Goal: Transaction & Acquisition: Download file/media

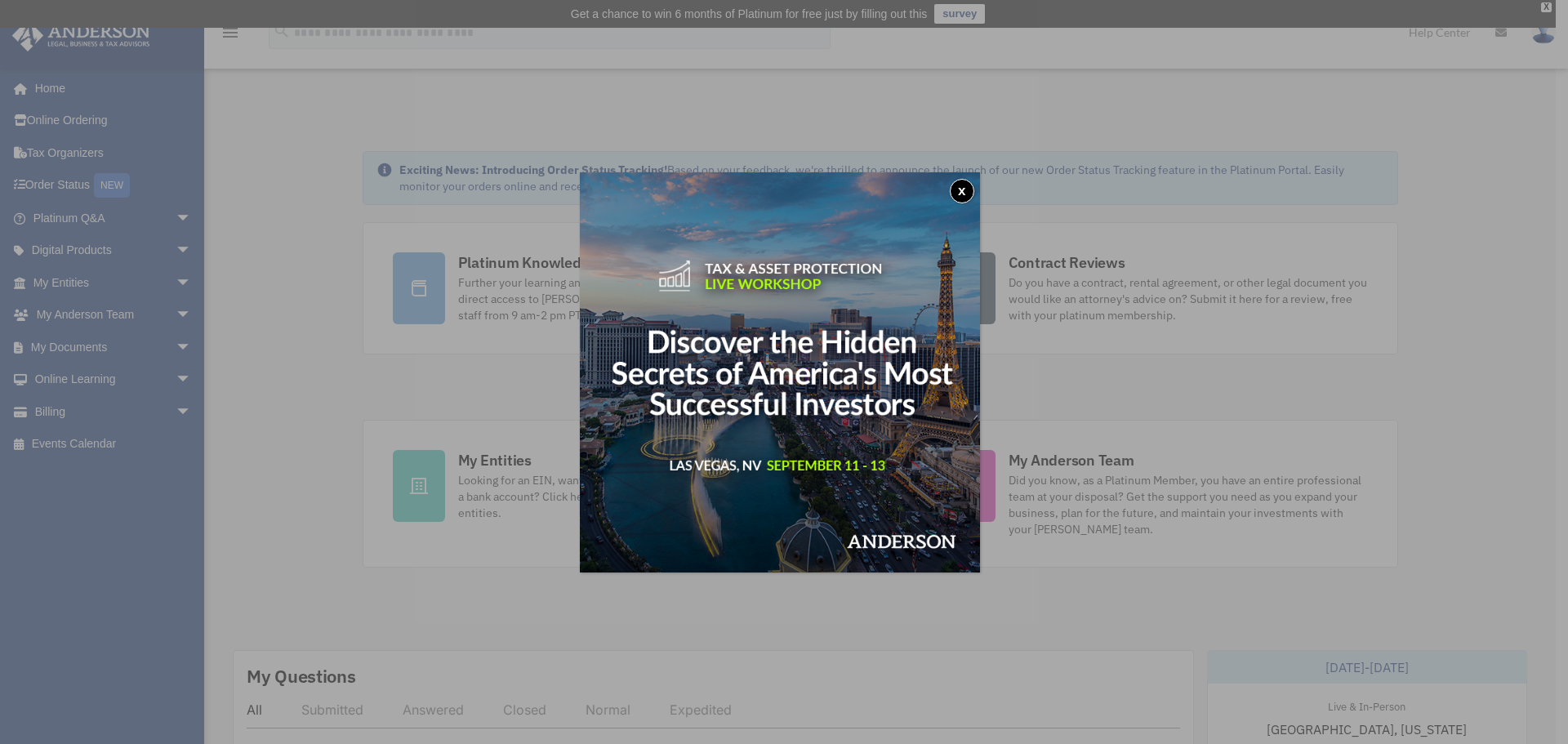
click at [99, 346] on div "x" at bounding box center [784, 372] width 1568 height 744
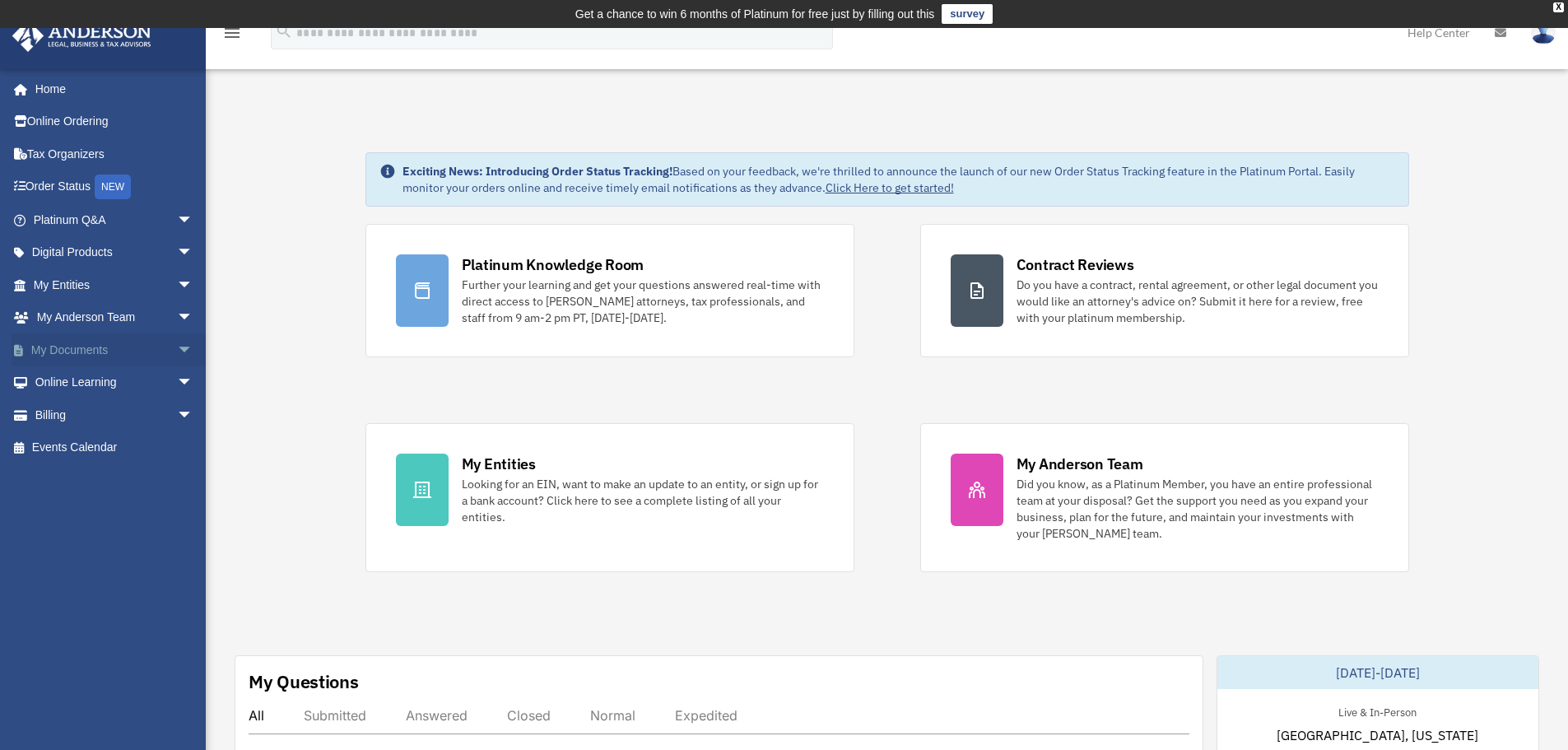
click at [177, 353] on span "arrow_drop_down" at bounding box center [193, 350] width 33 height 34
click at [71, 388] on link "Box" at bounding box center [120, 382] width 195 height 33
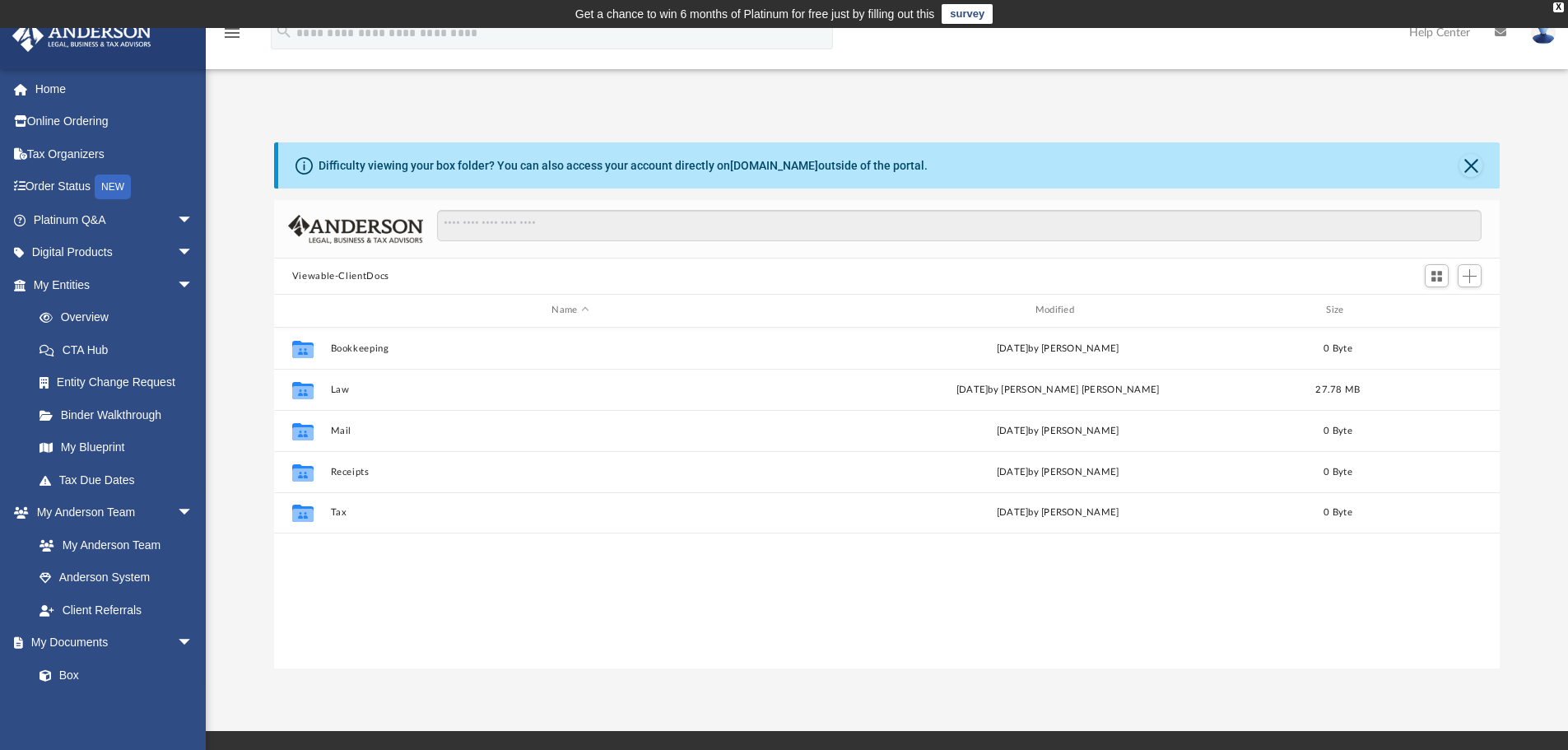
scroll to position [362, 1213]
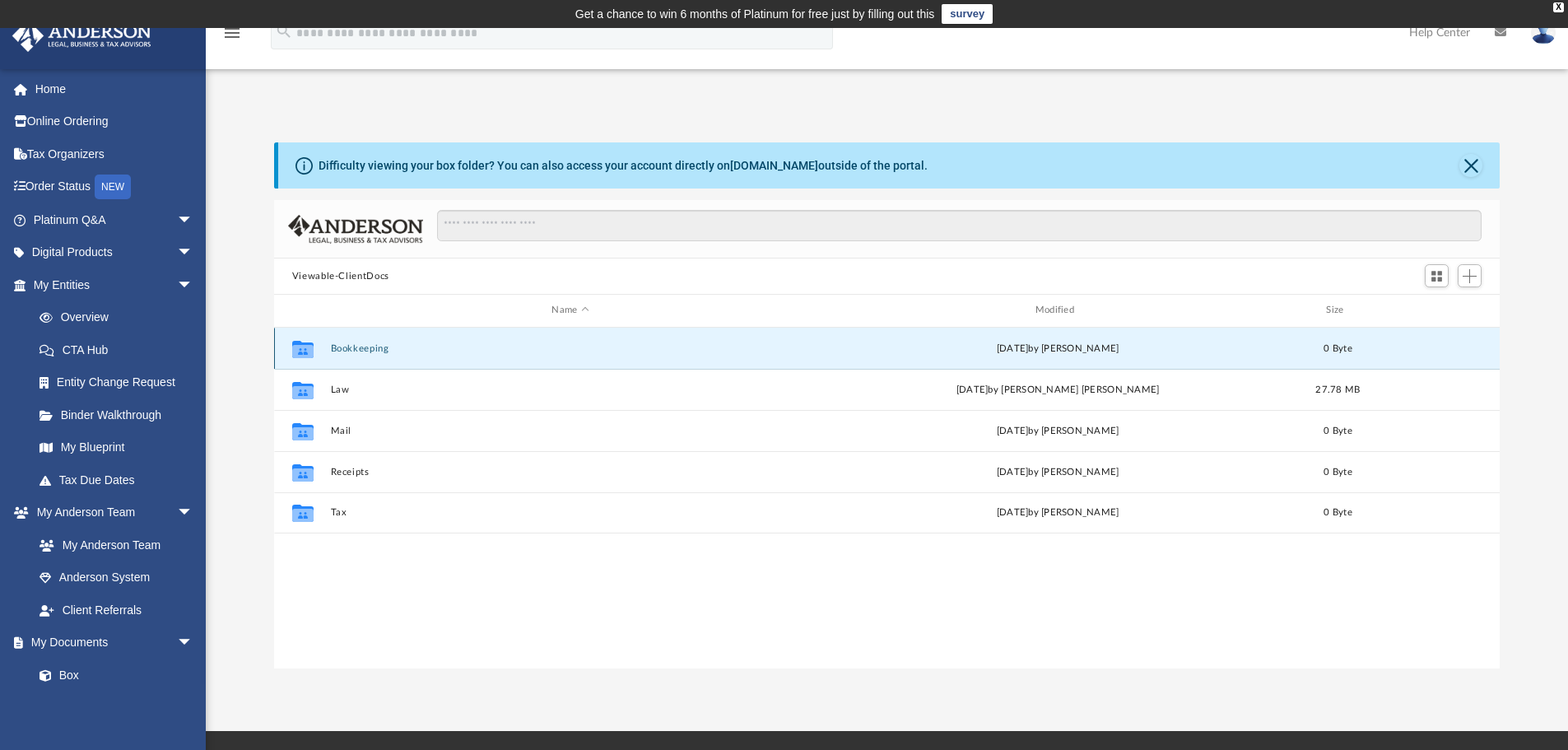
click at [395, 351] on button "Bookkeeping" at bounding box center [570, 348] width 480 height 11
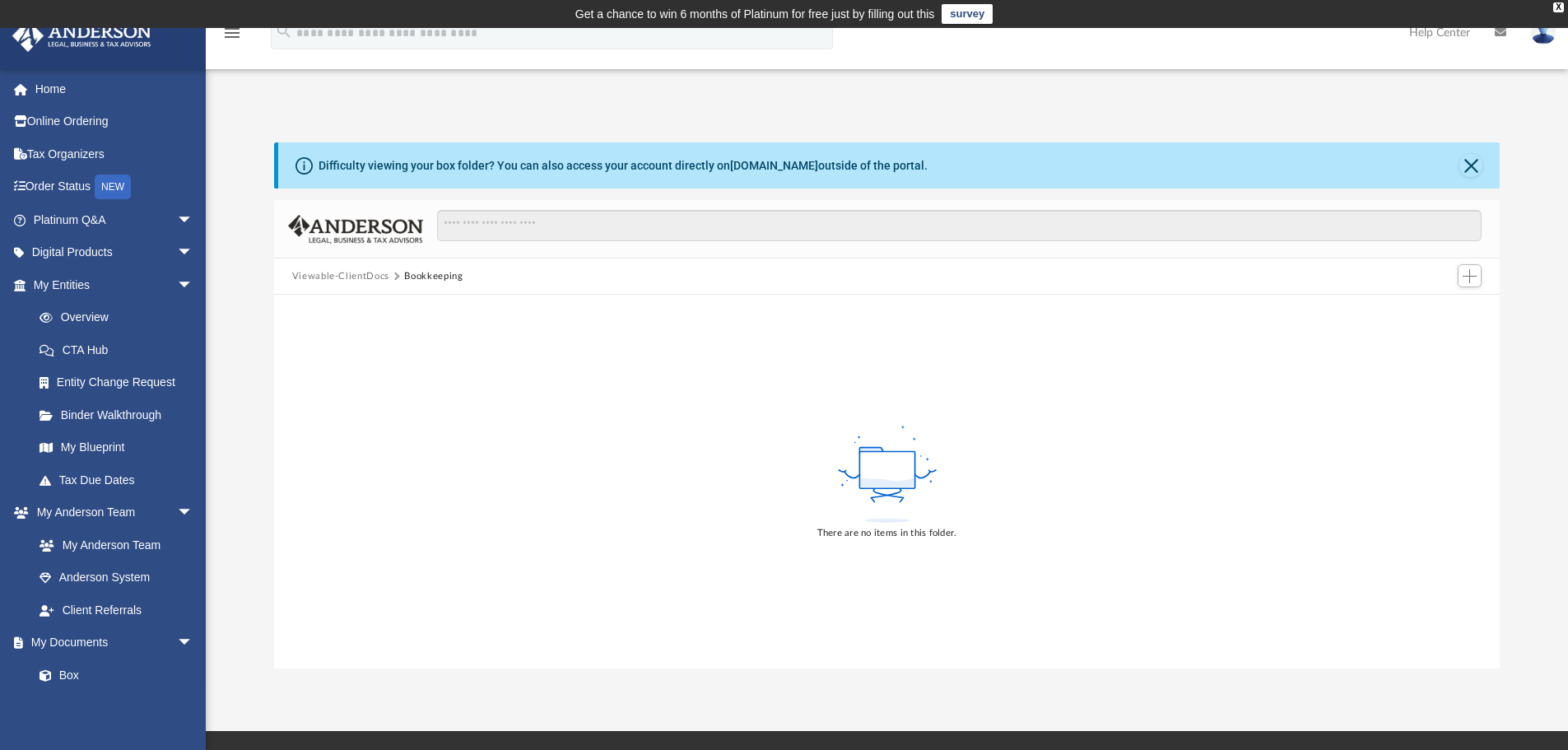
click at [357, 270] on button "Viewable-ClientDocs" at bounding box center [341, 276] width 97 height 15
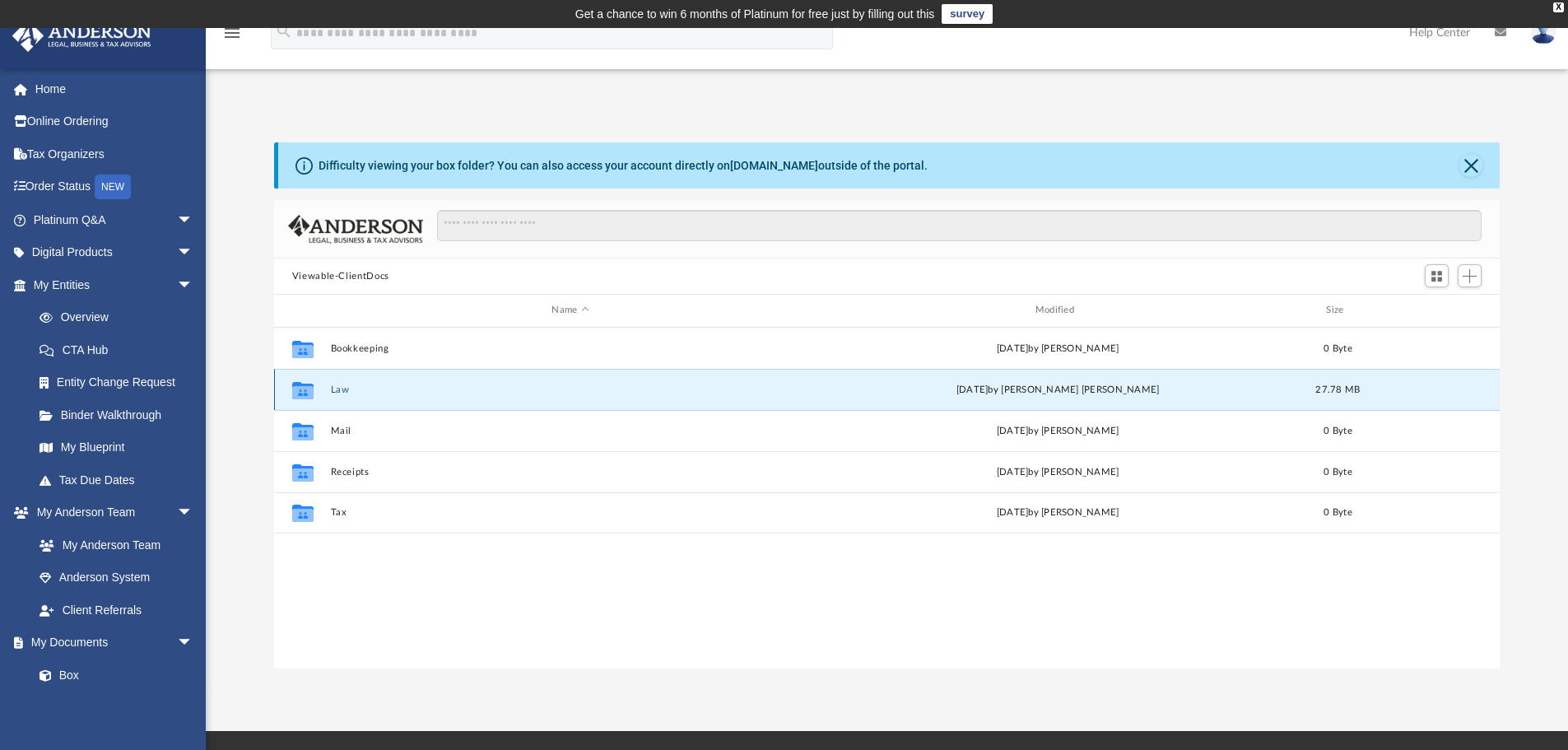
click at [336, 387] on button "Law" at bounding box center [570, 389] width 480 height 11
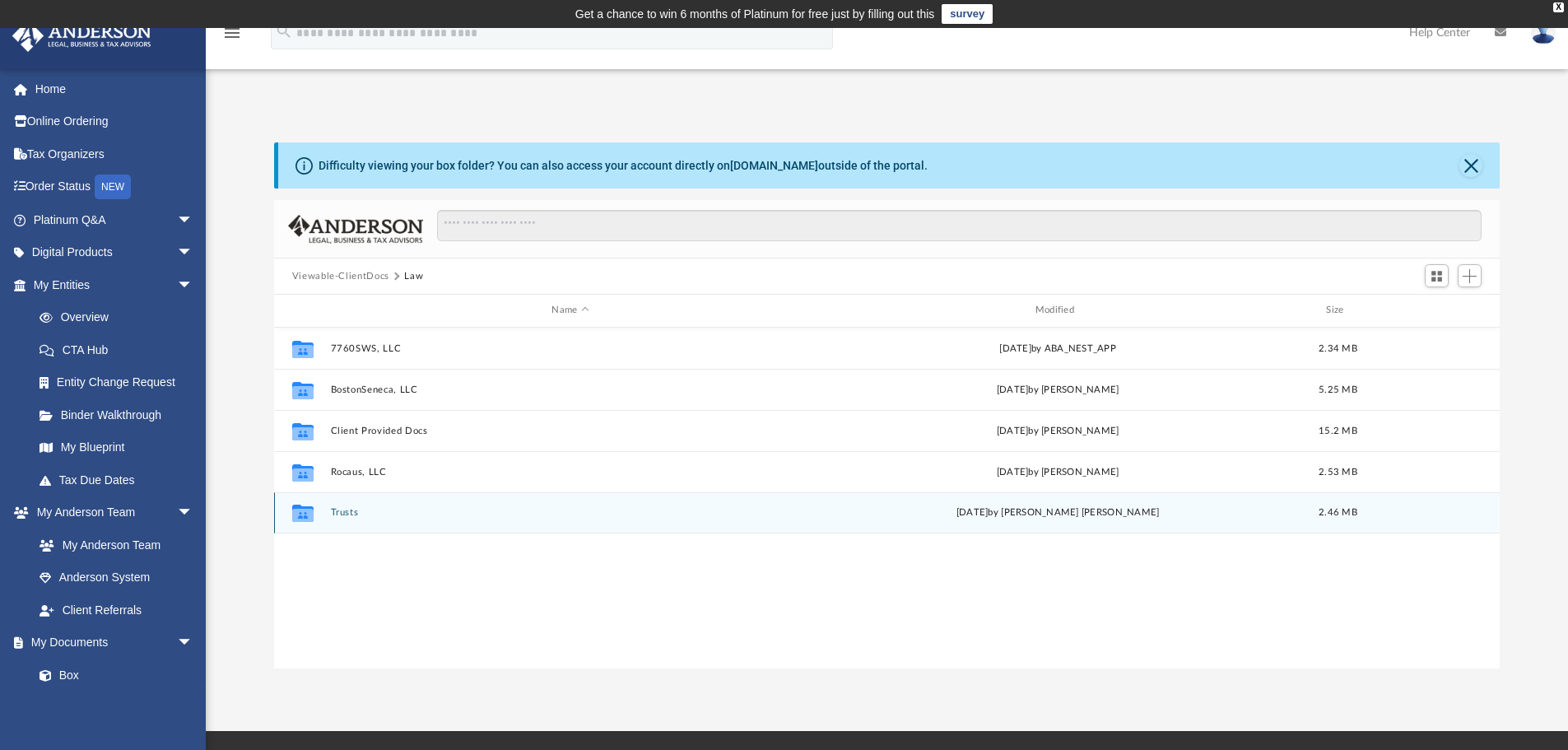
click at [367, 517] on button "Trusts" at bounding box center [570, 512] width 480 height 11
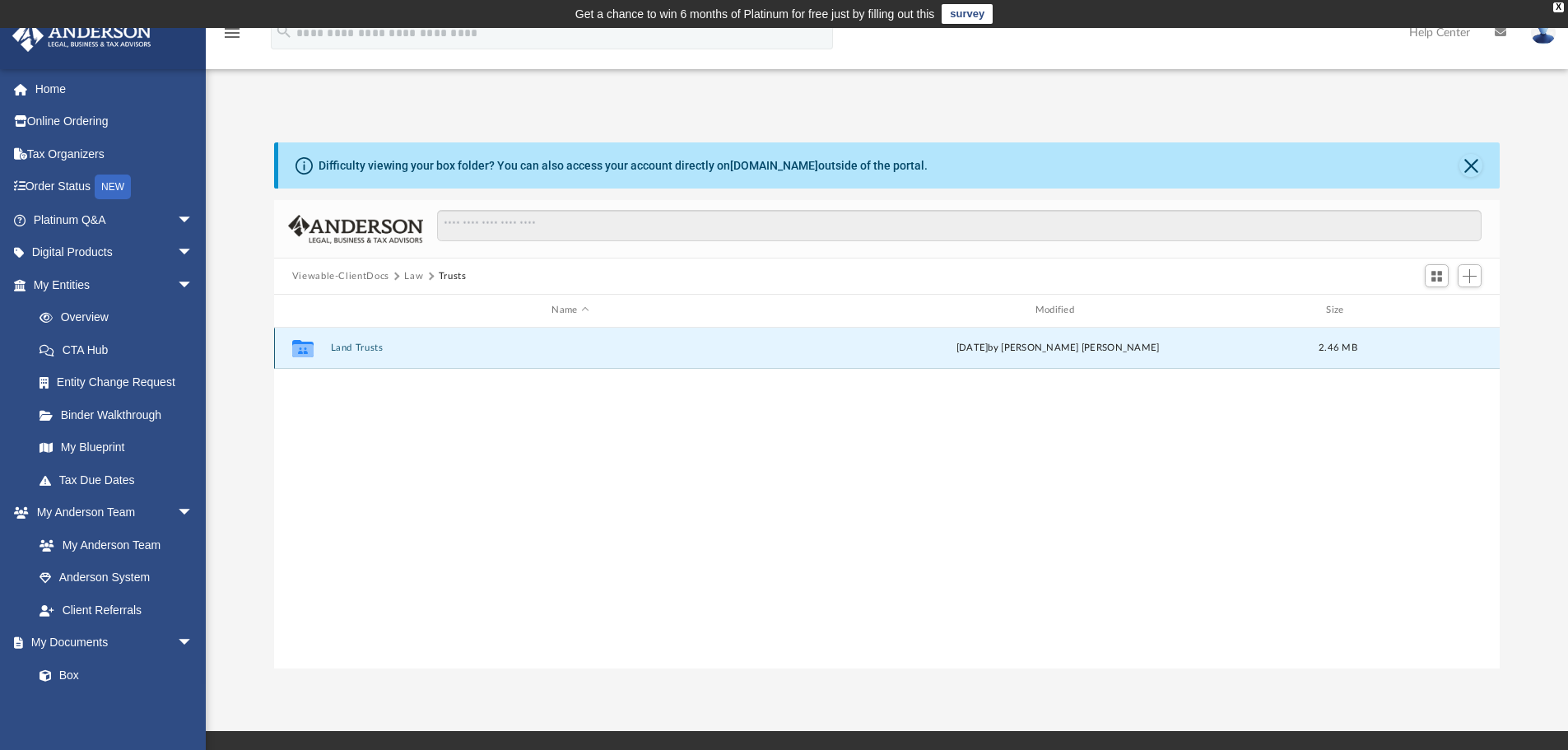
click at [358, 343] on button "Land Trusts" at bounding box center [570, 348] width 480 height 11
click at [358, 345] on button "Land Trusts" at bounding box center [570, 348] width 480 height 11
click at [341, 348] on button "Land Trust - 3710 Aberdeen Trust" at bounding box center [570, 348] width 480 height 11
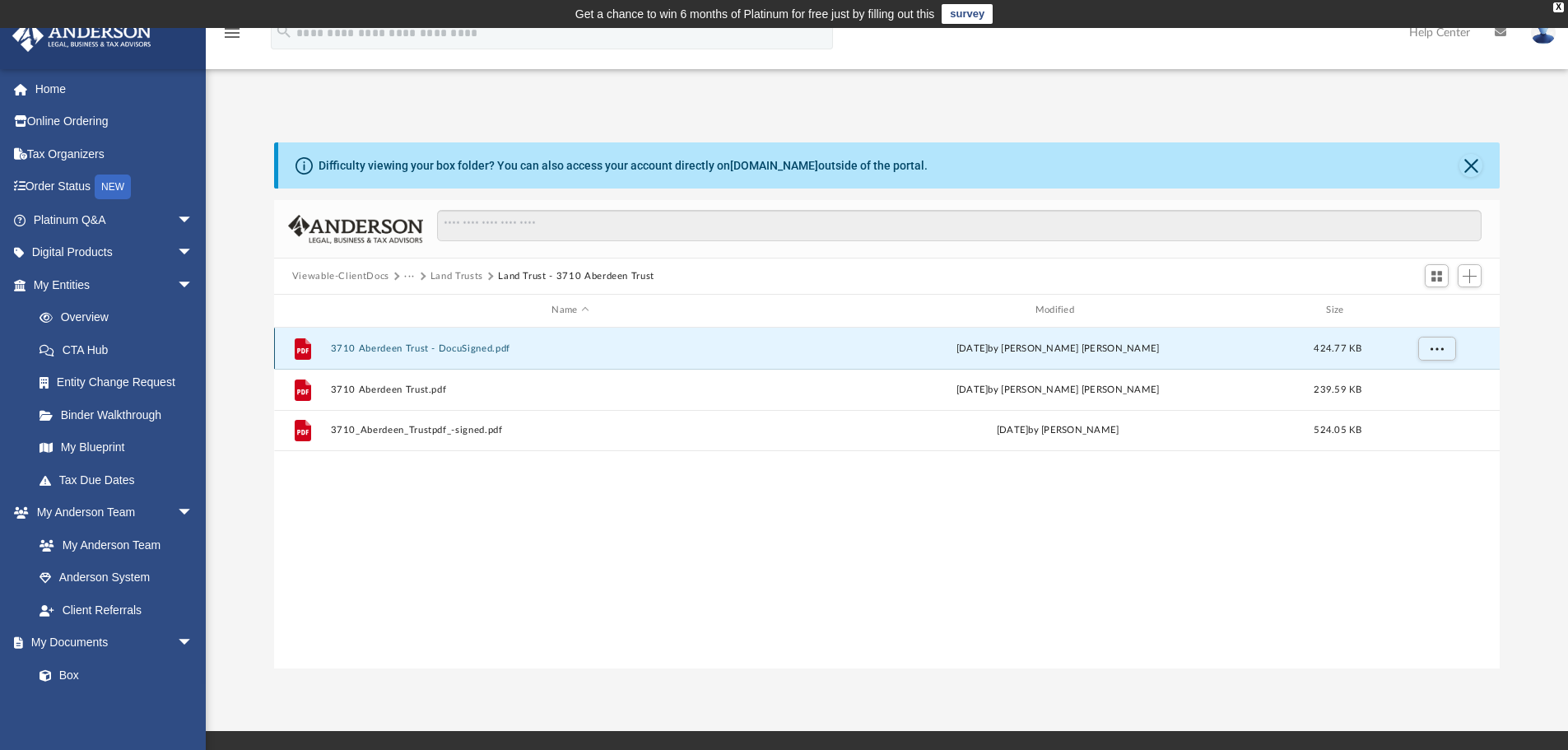
click at [459, 352] on button "3710 Aberdeen Trust - DocuSigned.pdf" at bounding box center [570, 348] width 480 height 11
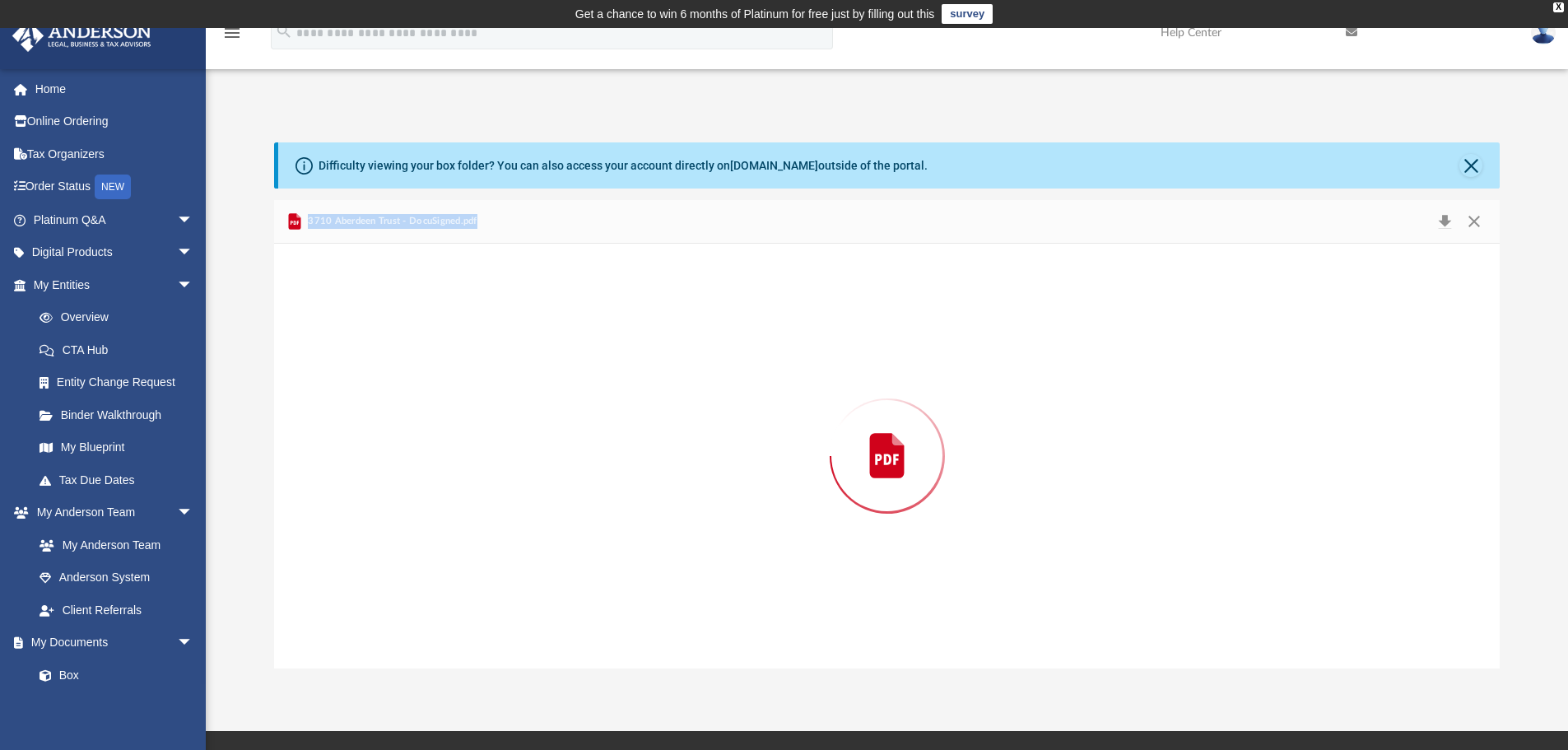
click at [459, 352] on div "Preview" at bounding box center [888, 455] width 1226 height 425
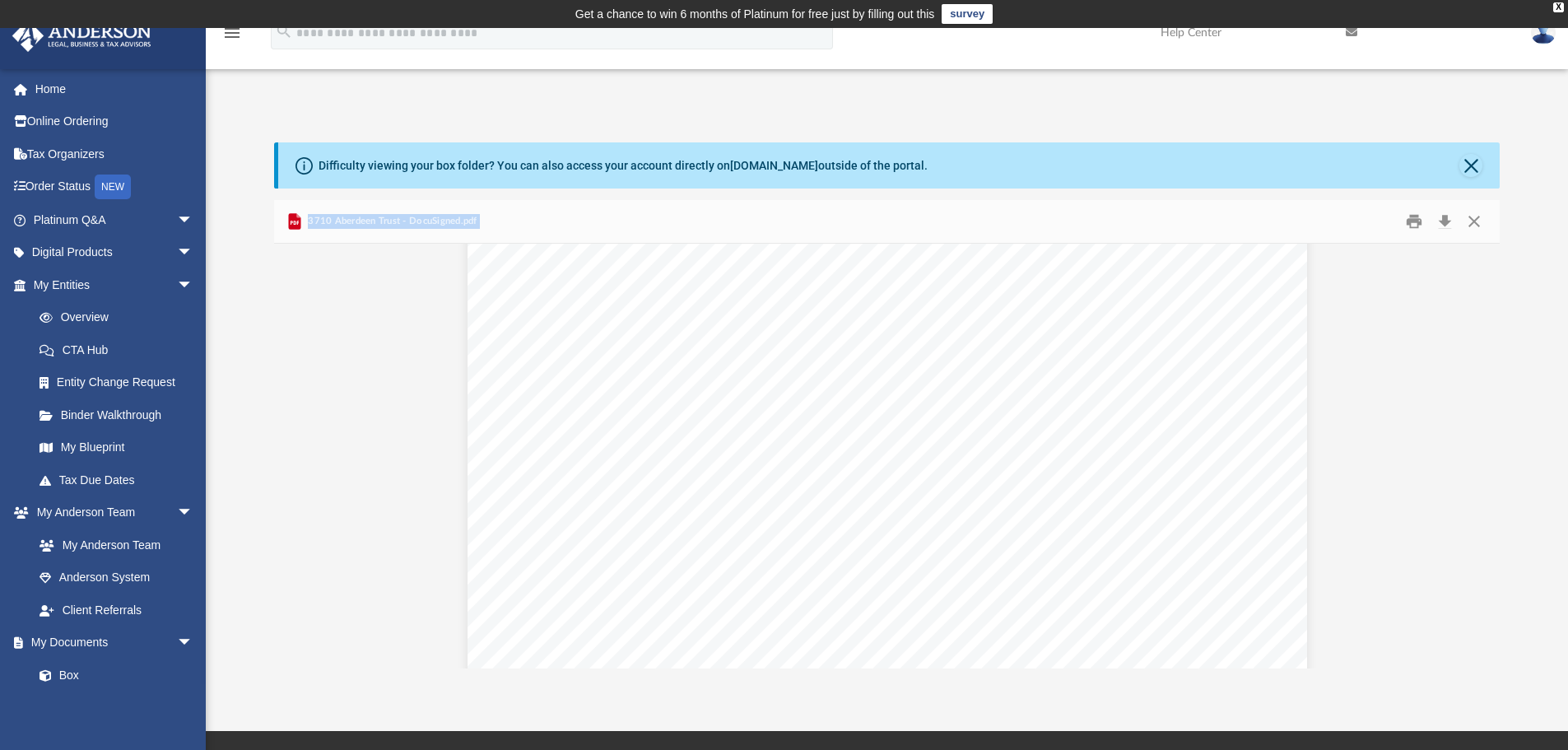
scroll to position [0, 0]
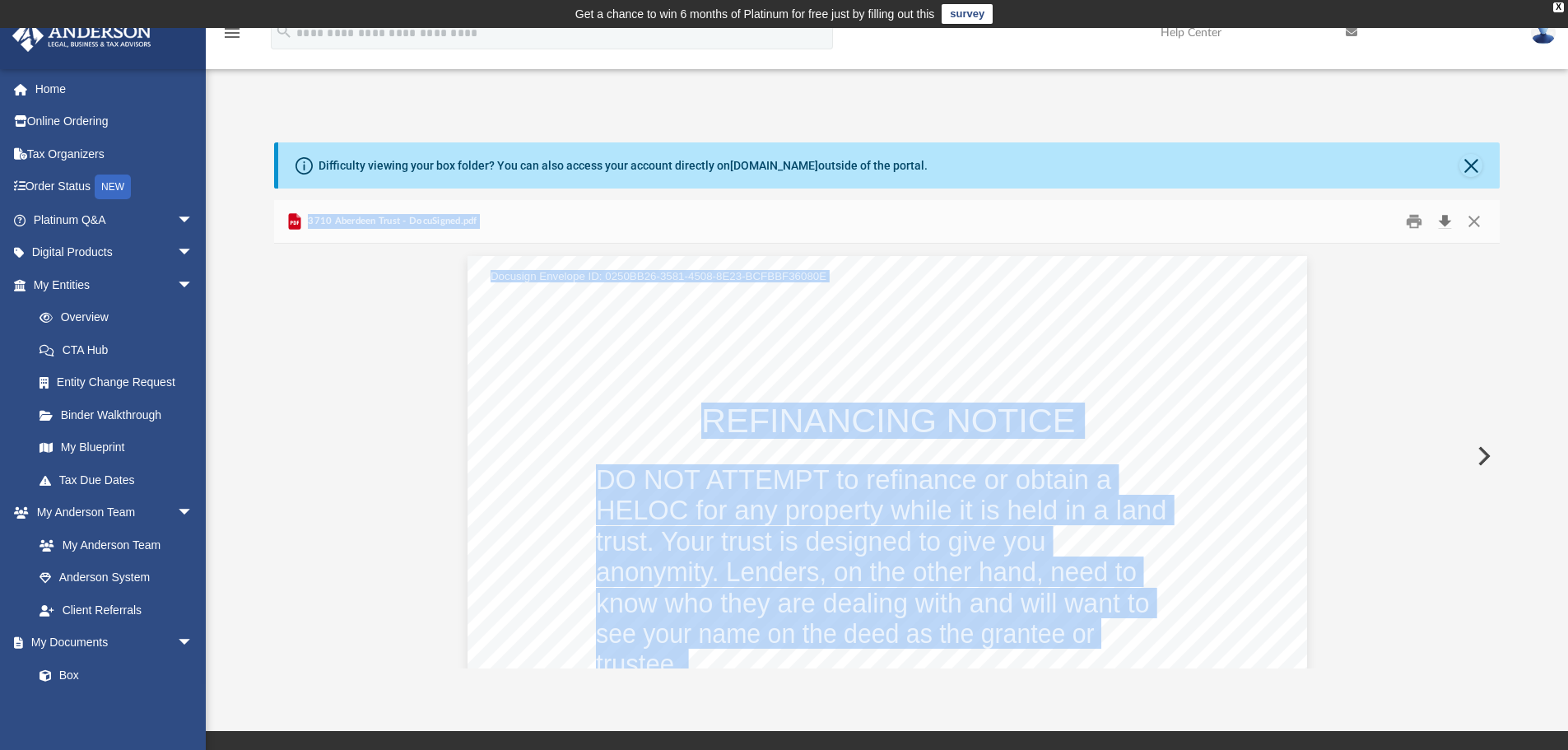
click at [1441, 224] on button "Download" at bounding box center [1444, 221] width 29 height 26
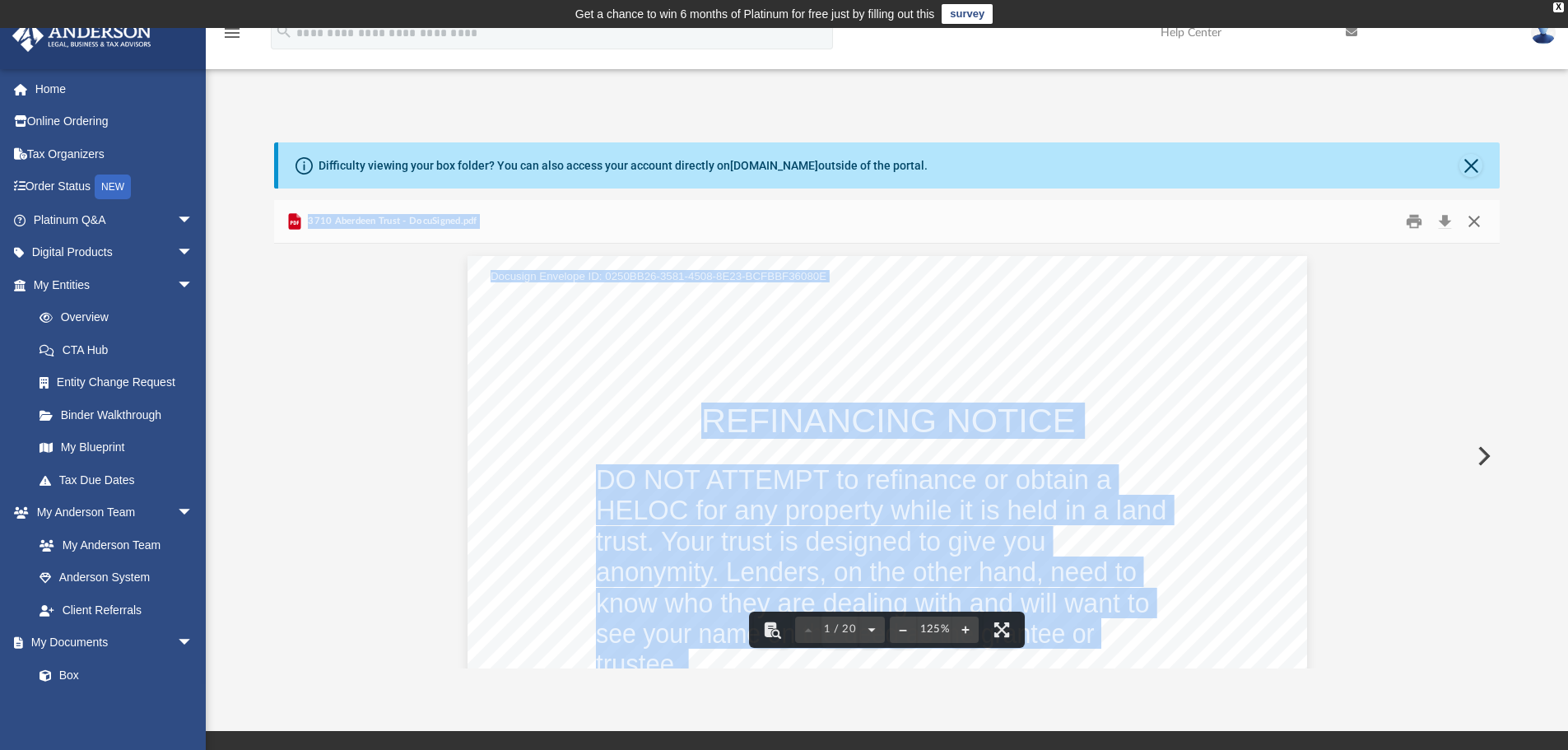
click at [1469, 218] on button "Close" at bounding box center [1473, 221] width 29 height 26
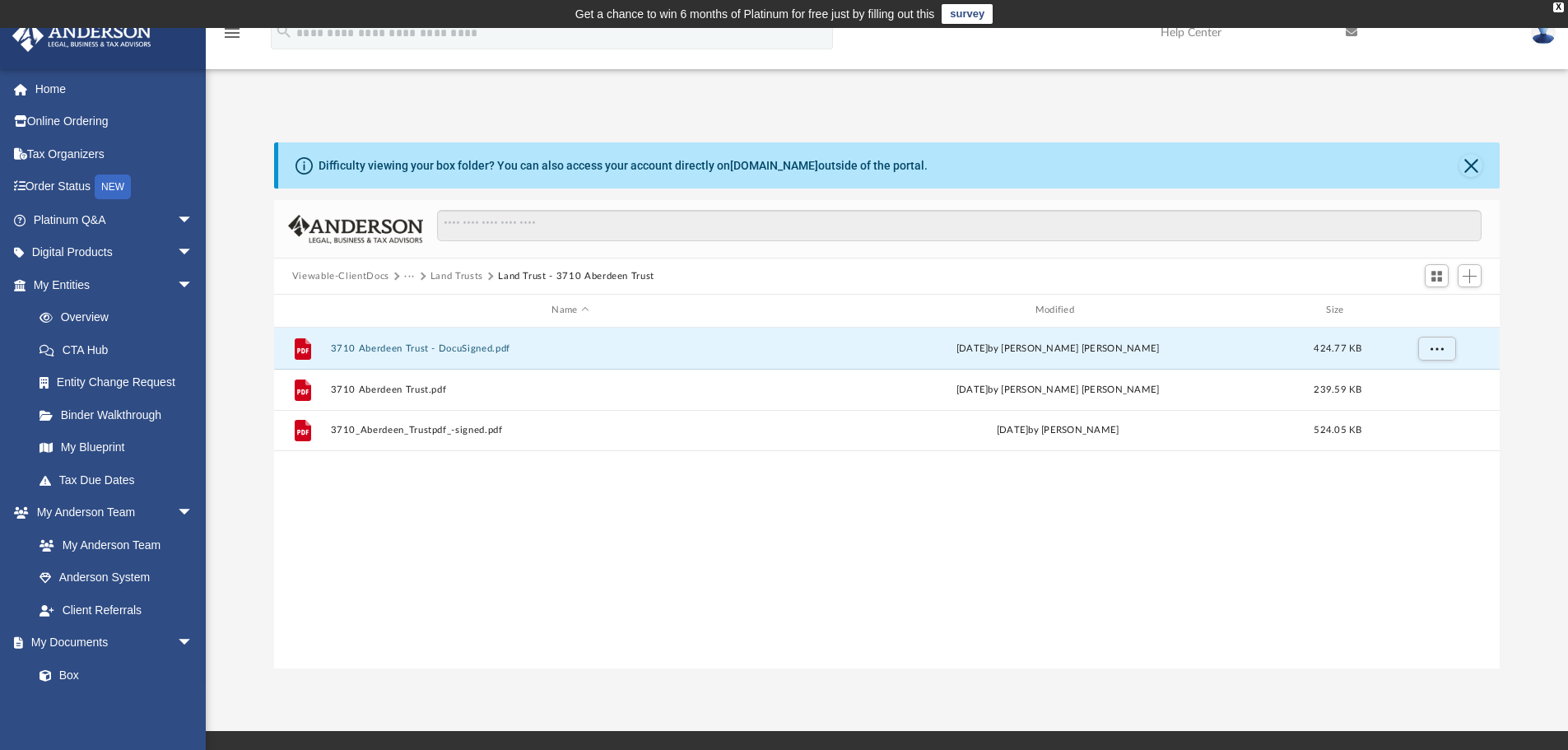
click at [463, 274] on button "Land Trusts" at bounding box center [457, 276] width 53 height 15
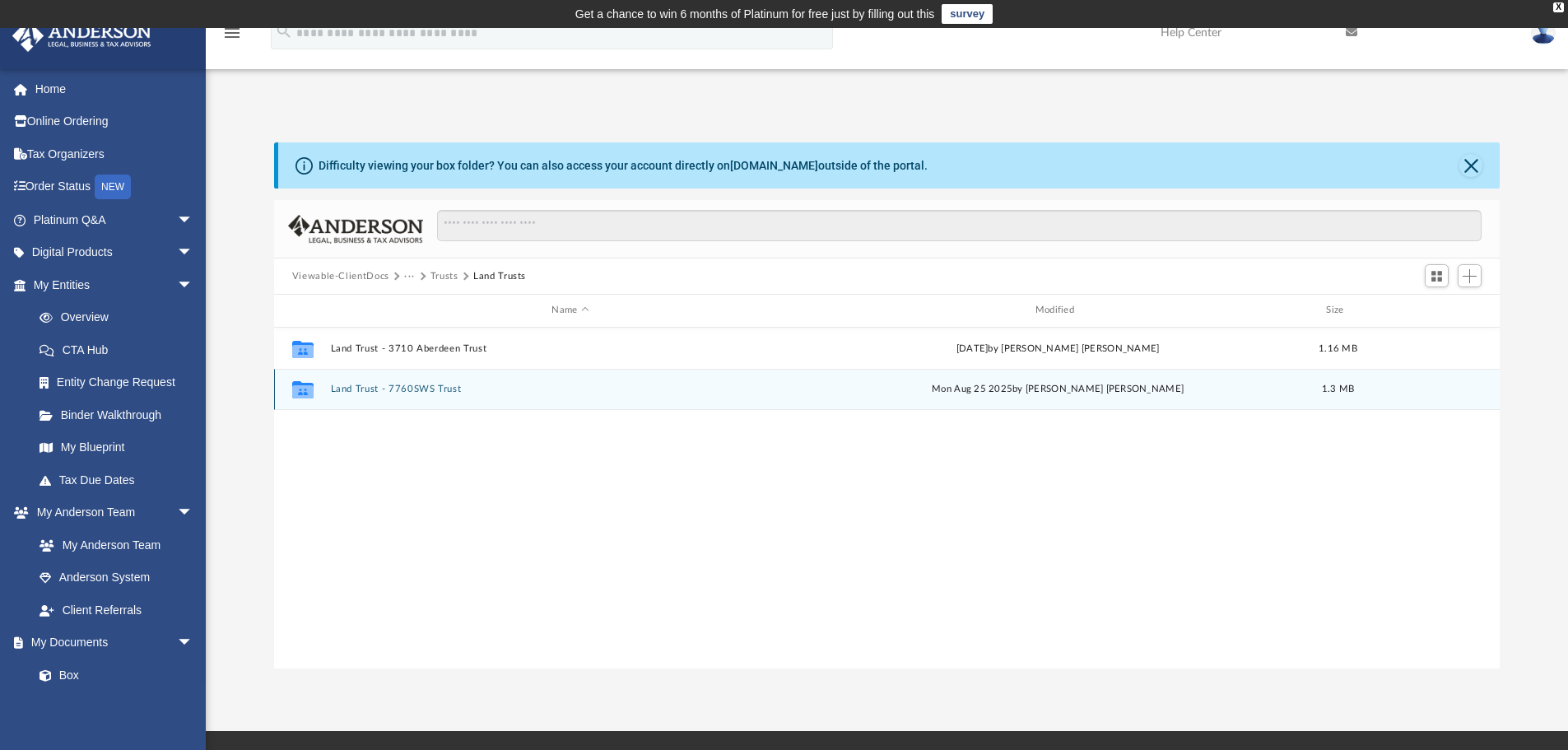
click at [395, 388] on button "Land Trust - 7760SWS Trust" at bounding box center [570, 389] width 480 height 11
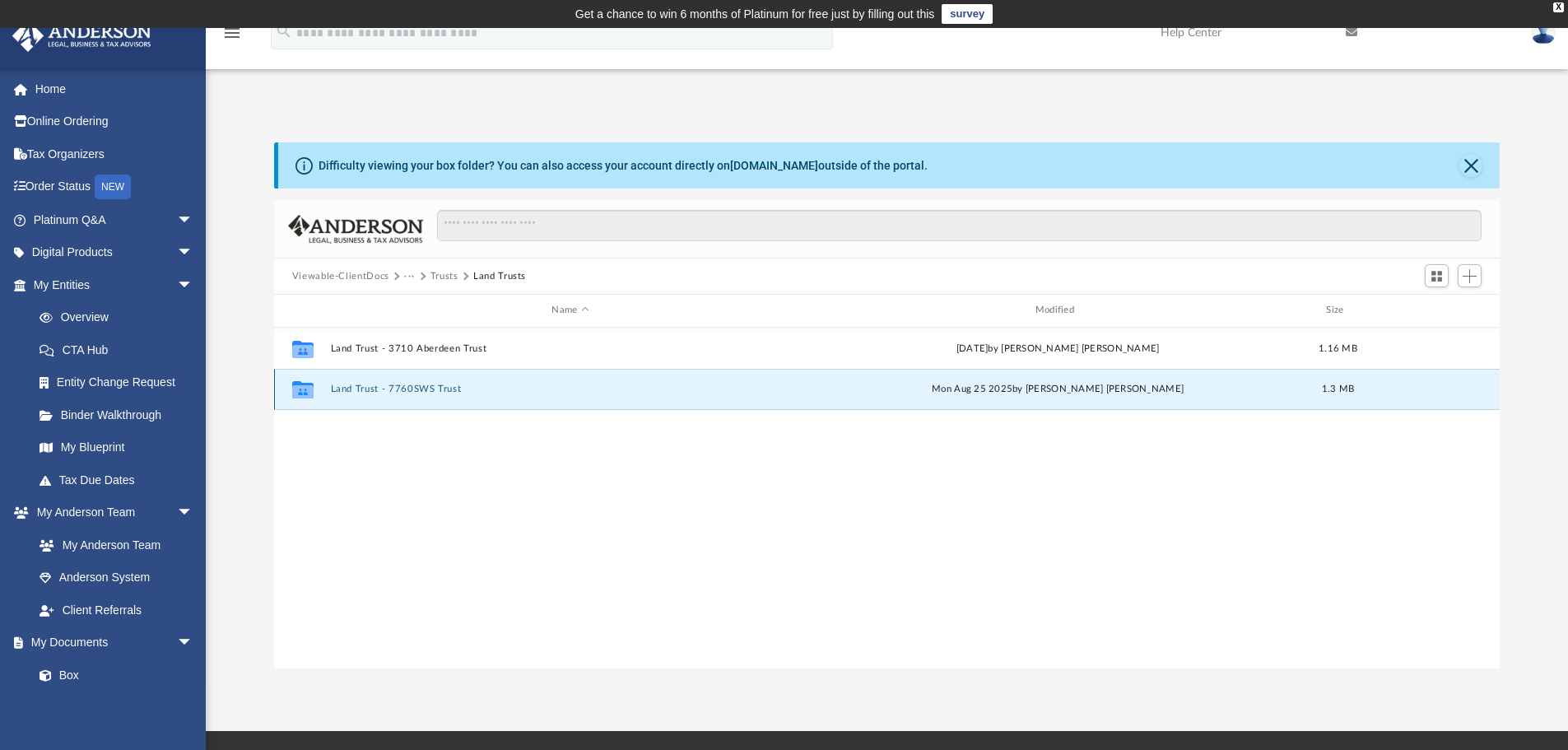
click at [395, 388] on button "Land Trust - 7760SWS Trust" at bounding box center [570, 389] width 480 height 11
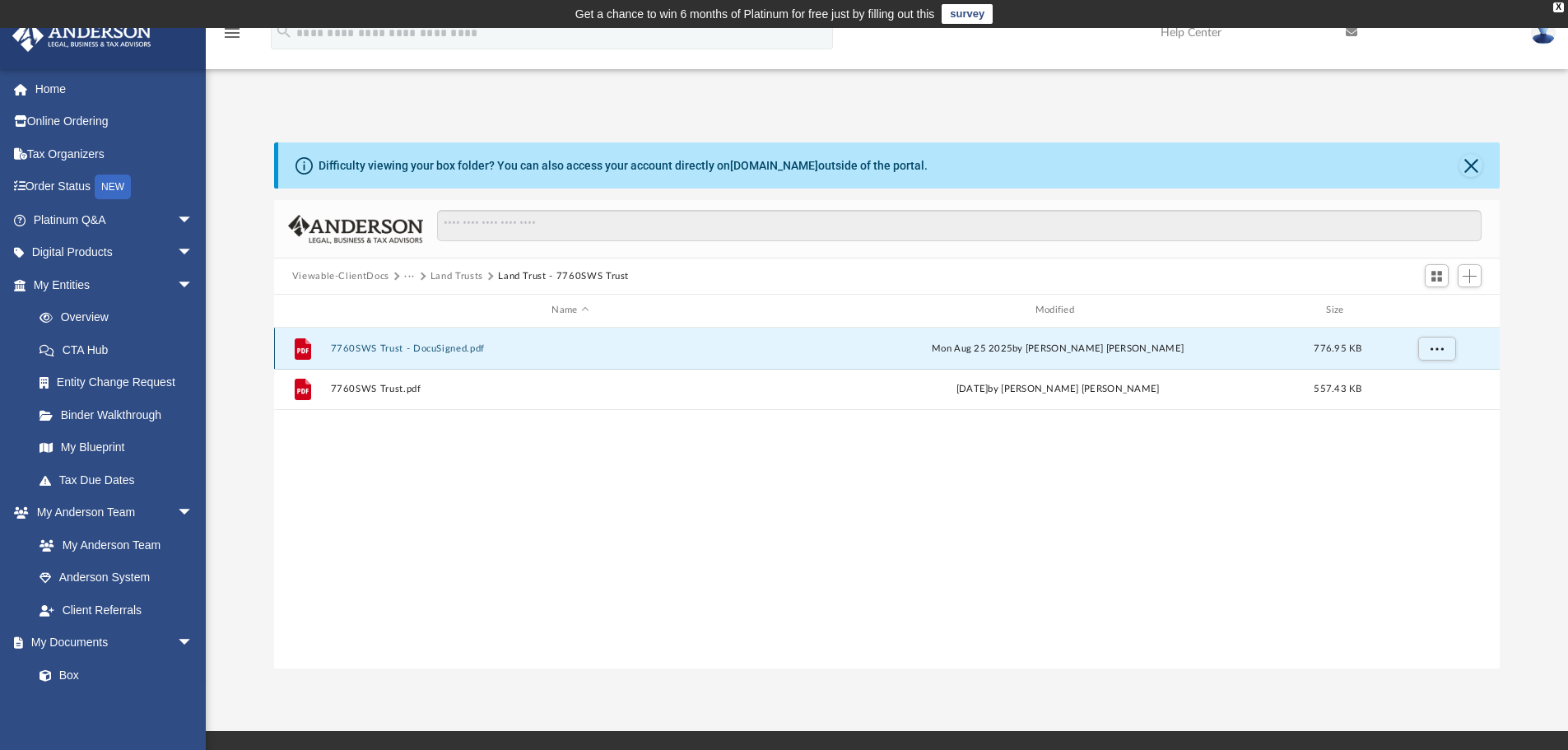
click at [410, 348] on button "7760SWS Trust - DocuSigned.pdf" at bounding box center [570, 348] width 480 height 11
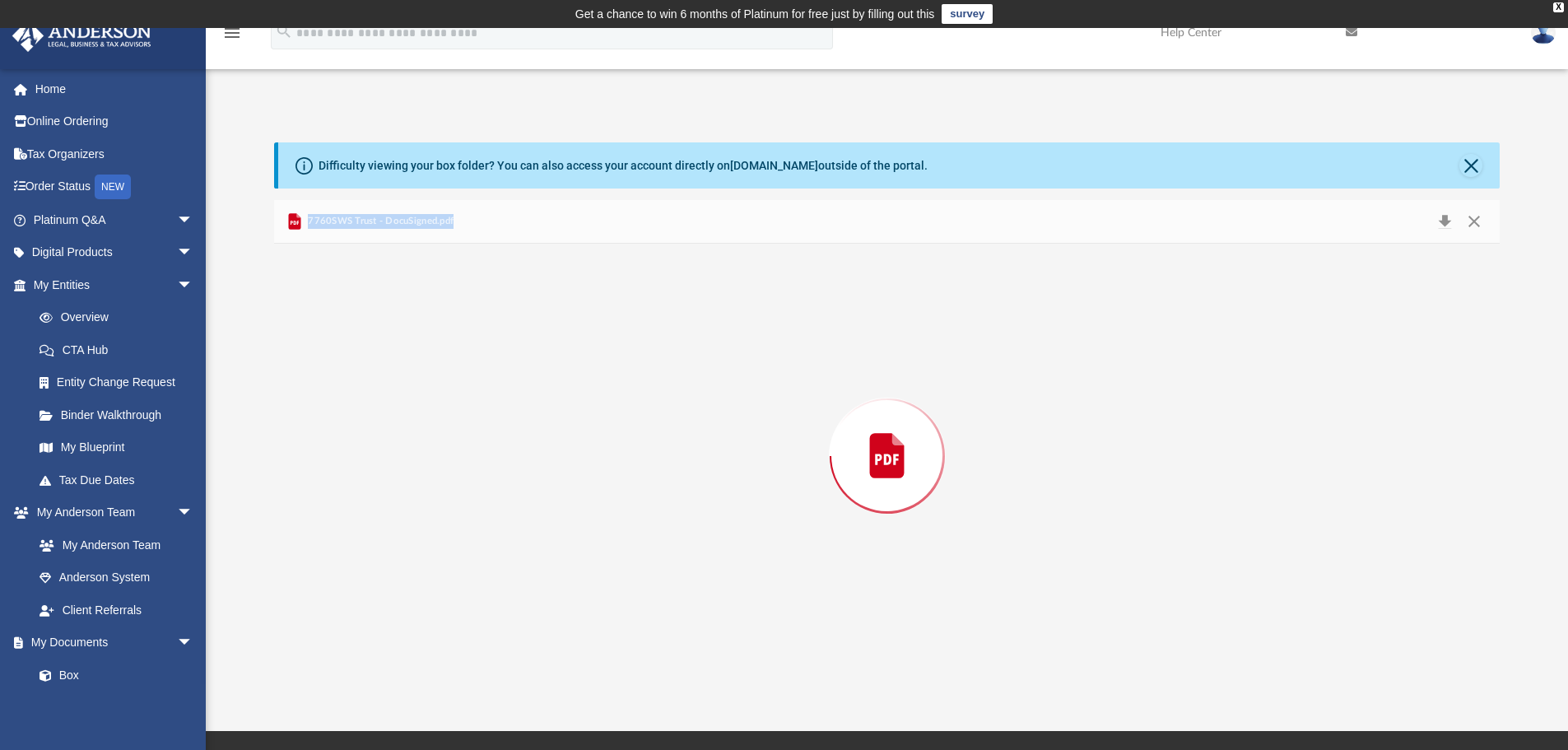
click at [410, 348] on div "Preview" at bounding box center [888, 455] width 1226 height 425
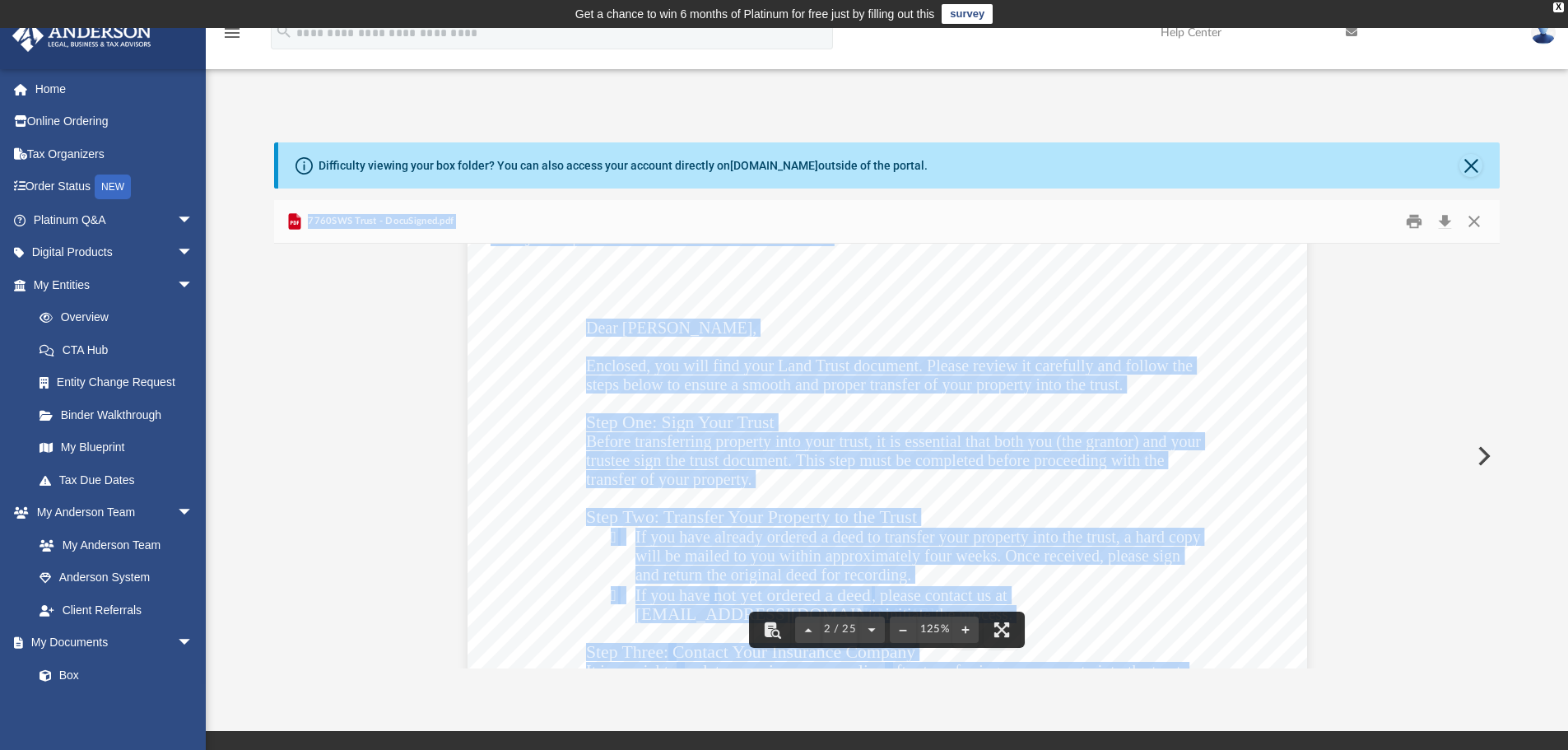
scroll to position [1152, 0]
